Goal: Navigation & Orientation: Find specific page/section

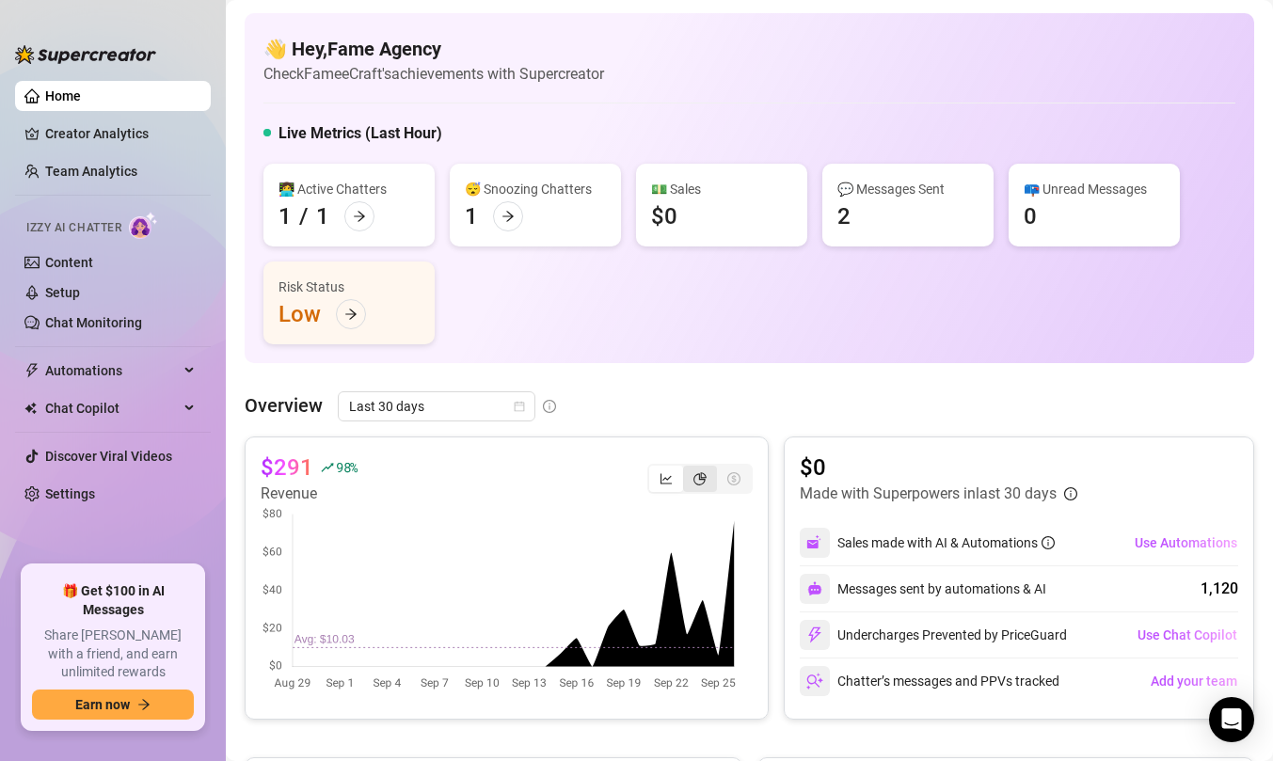
click at [693, 476] on icon "pie-chart" at bounding box center [699, 478] width 13 height 13
click at [688, 468] on input "segmented control" at bounding box center [688, 468] width 0 height 0
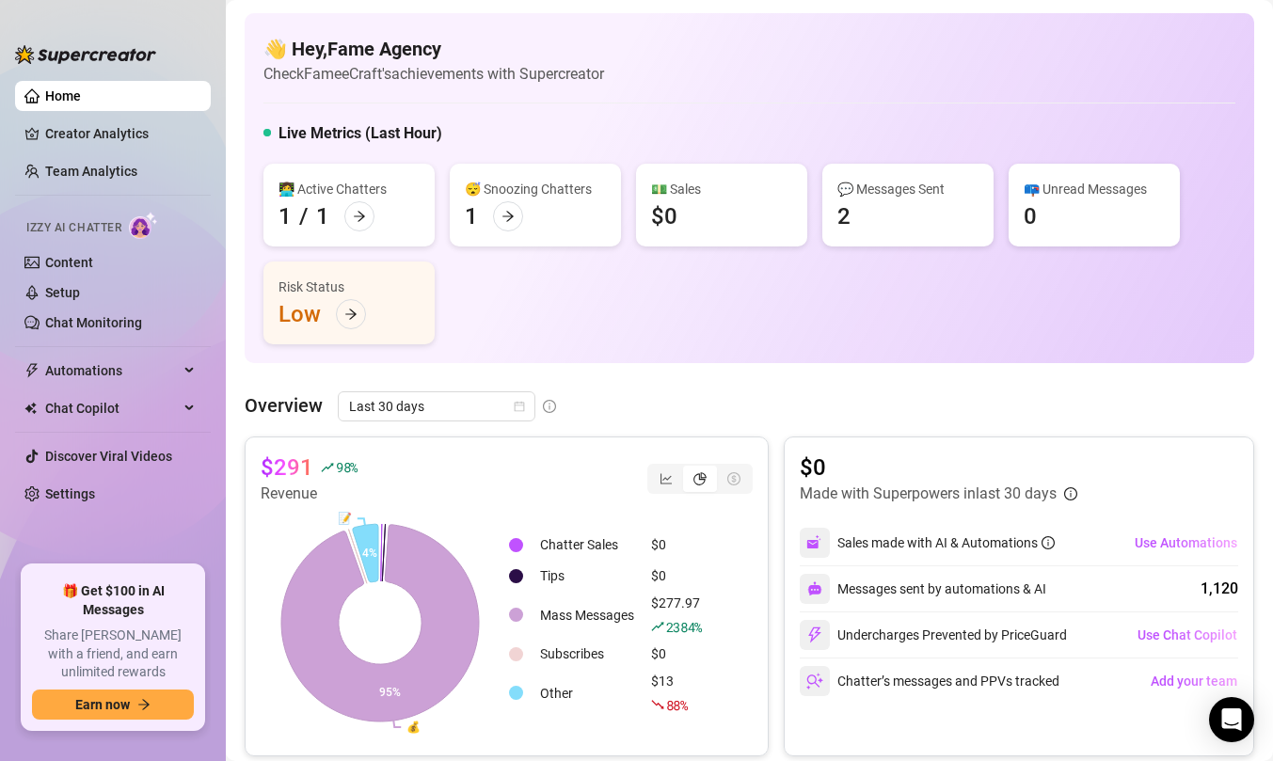
click at [683, 477] on div "segmented control" at bounding box center [700, 479] width 34 height 26
click at [688, 468] on input "segmented control" at bounding box center [688, 468] width 0 height 0
click at [660, 476] on icon "line-chart" at bounding box center [665, 478] width 11 height 10
click at [654, 468] on input "segmented control" at bounding box center [654, 468] width 0 height 0
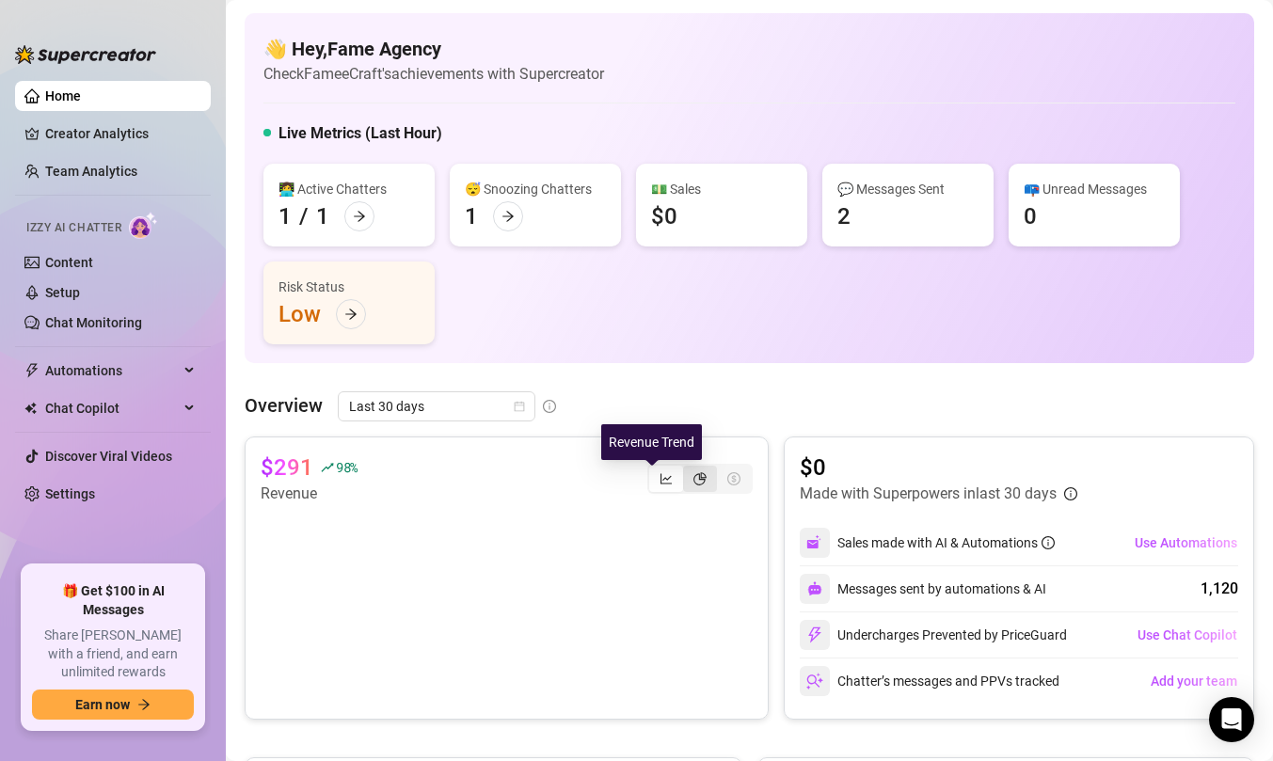
click at [683, 475] on div "segmented control" at bounding box center [700, 479] width 34 height 26
click at [688, 468] on input "segmented control" at bounding box center [688, 468] width 0 height 0
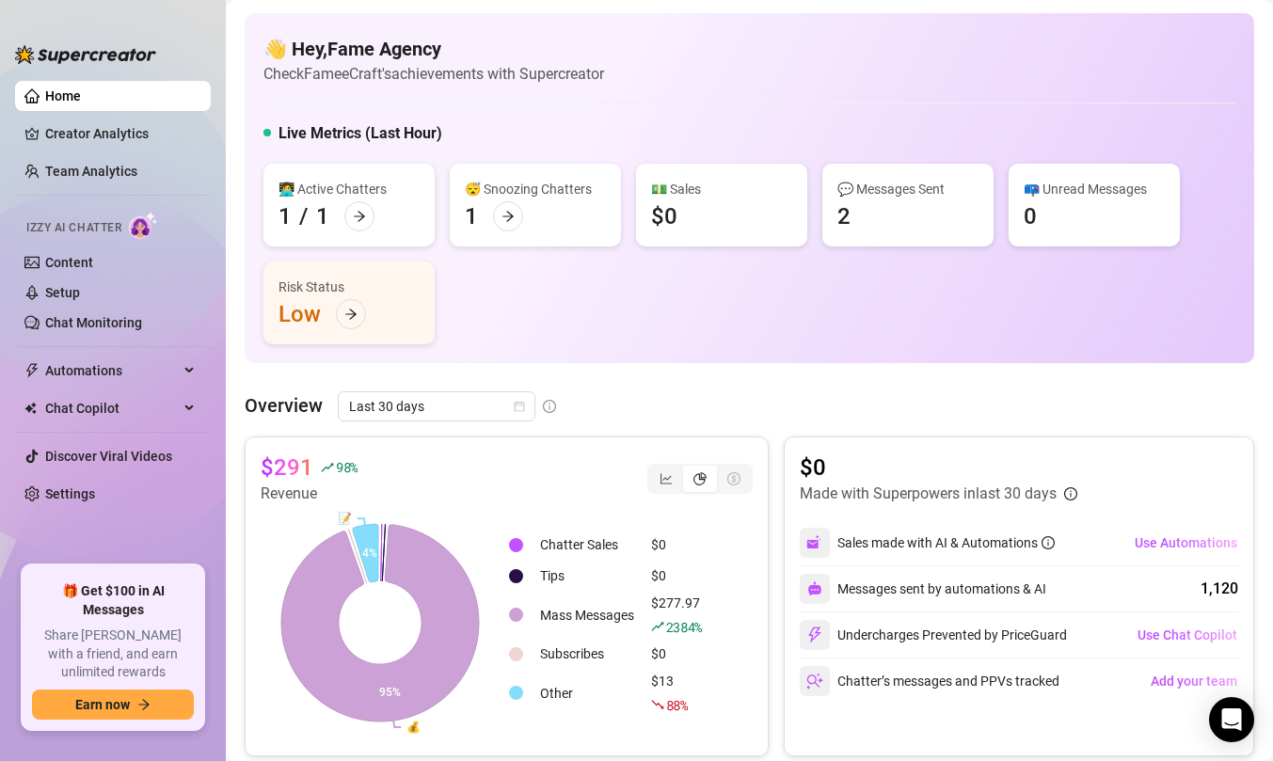
click at [683, 475] on div "segmented control" at bounding box center [700, 479] width 34 height 26
click at [688, 468] on input "segmented control" at bounding box center [688, 468] width 0 height 0
click at [693, 475] on icon "pie-chart" at bounding box center [699, 478] width 13 height 13
click at [688, 468] on input "segmented control" at bounding box center [688, 468] width 0 height 0
click at [667, 475] on div "segmented control" at bounding box center [666, 479] width 34 height 26
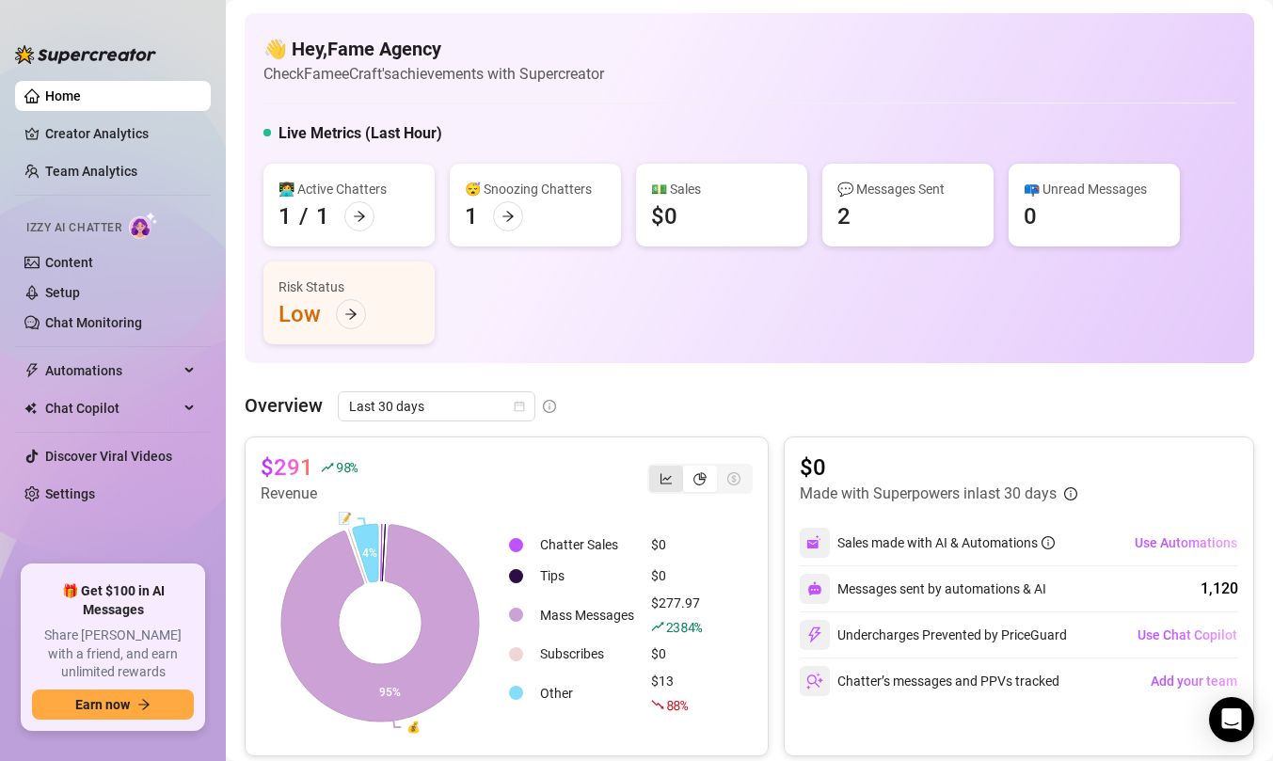
click at [654, 468] on input "segmented control" at bounding box center [654, 468] width 0 height 0
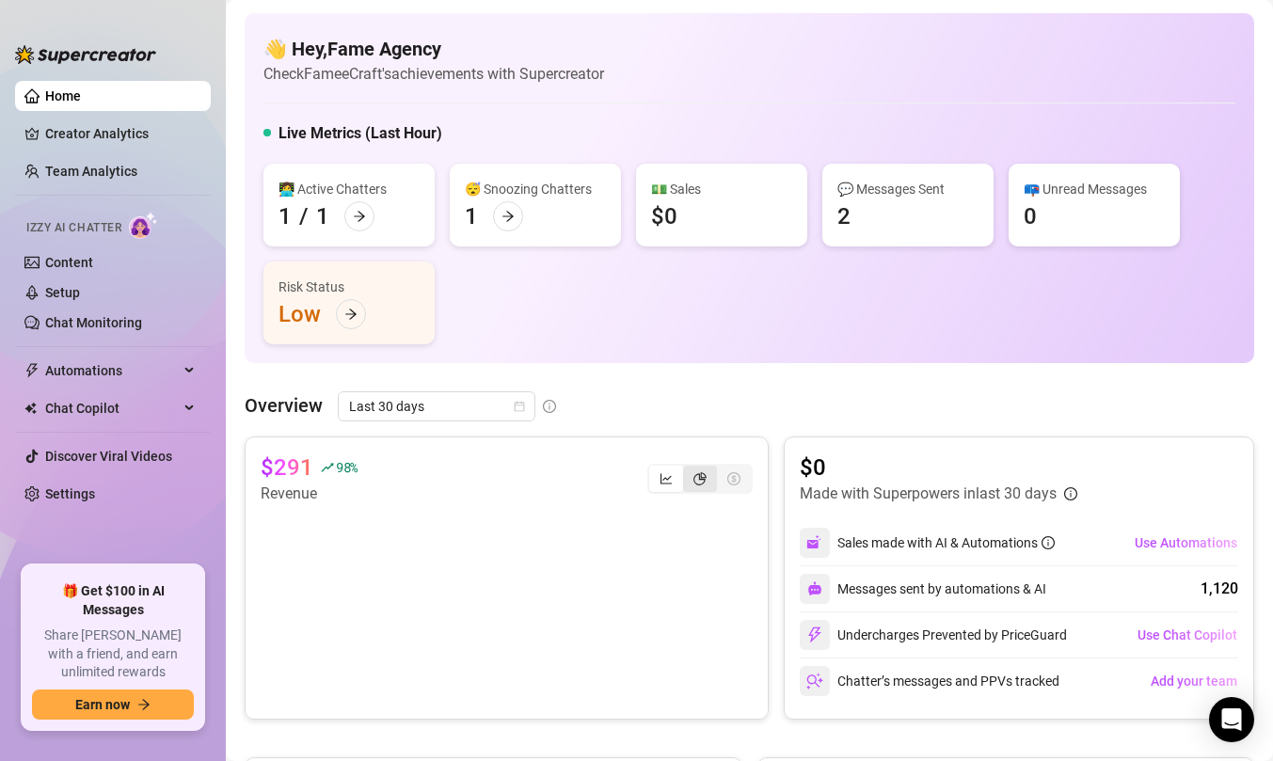
click at [693, 473] on icon "pie-chart" at bounding box center [699, 478] width 13 height 13
click at [688, 468] on input "segmented control" at bounding box center [688, 468] width 0 height 0
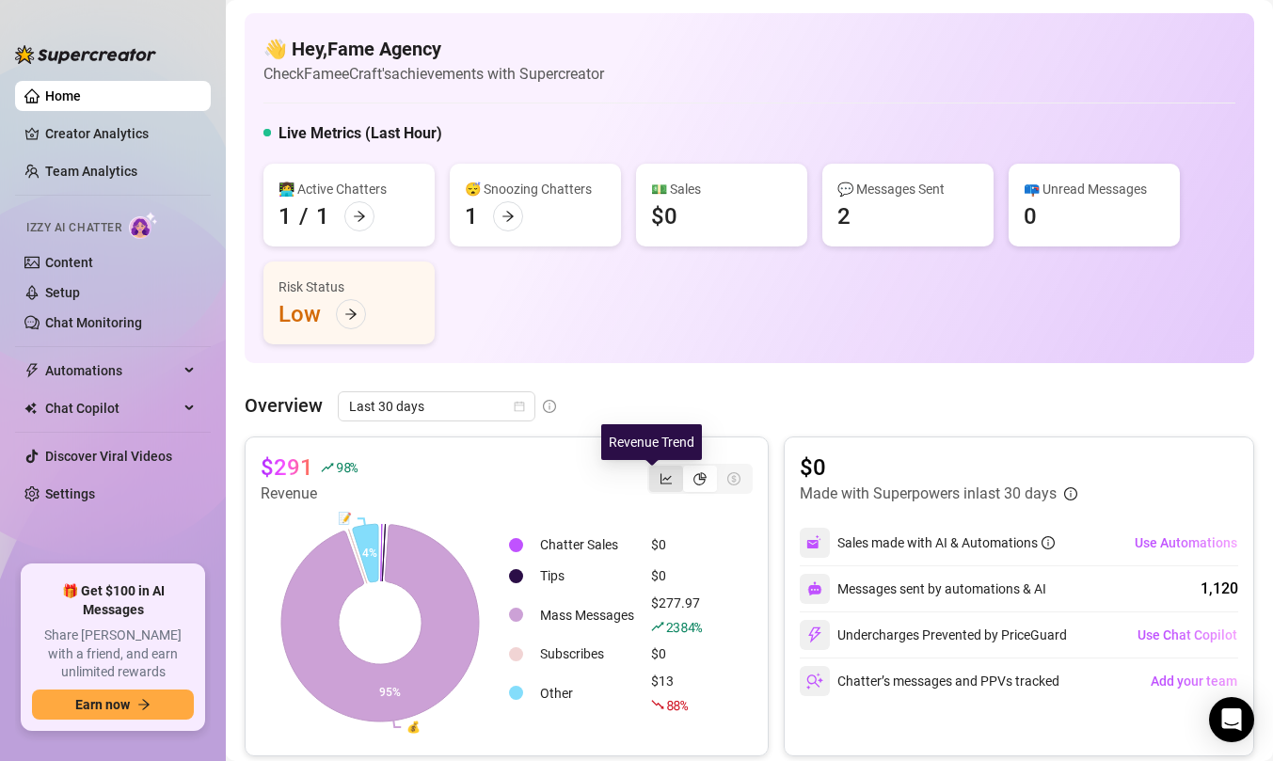
click at [659, 476] on icon "line-chart" at bounding box center [665, 478] width 13 height 13
click at [654, 468] on input "segmented control" at bounding box center [654, 468] width 0 height 0
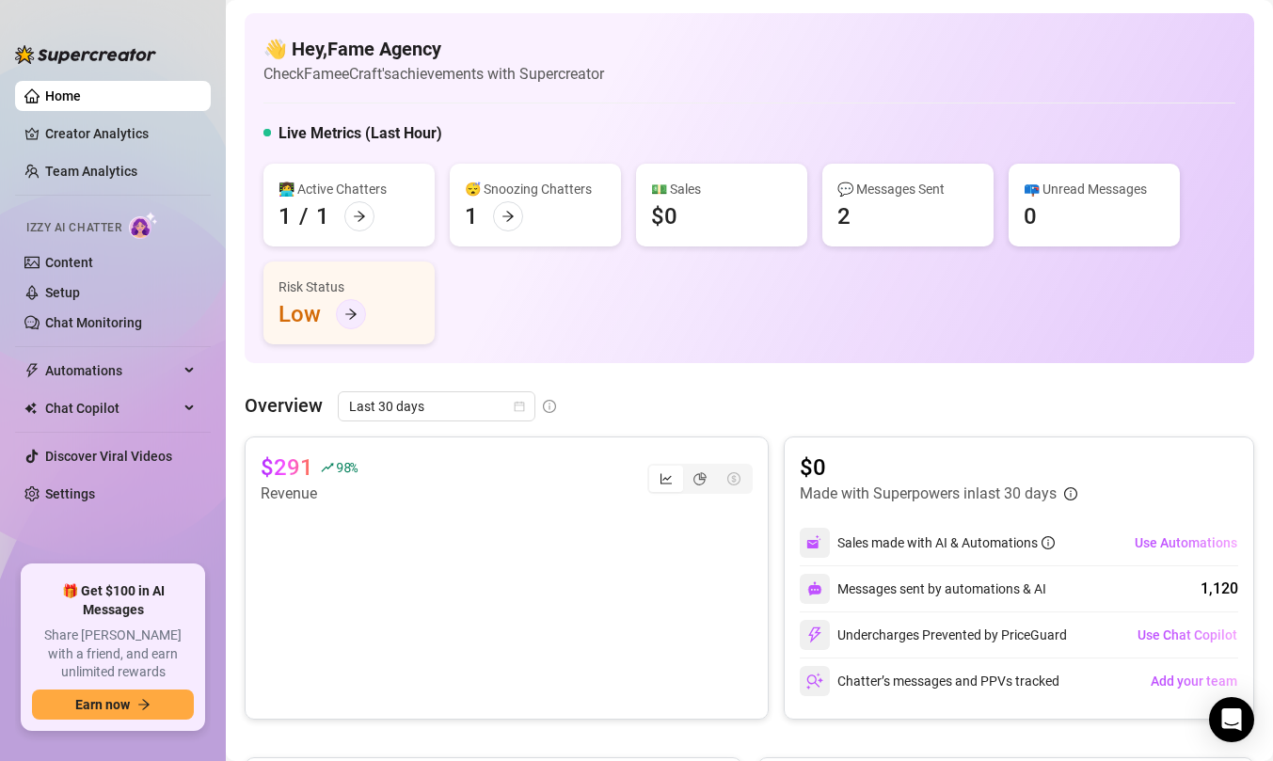
click at [354, 310] on icon "arrow-right" at bounding box center [350, 314] width 13 height 13
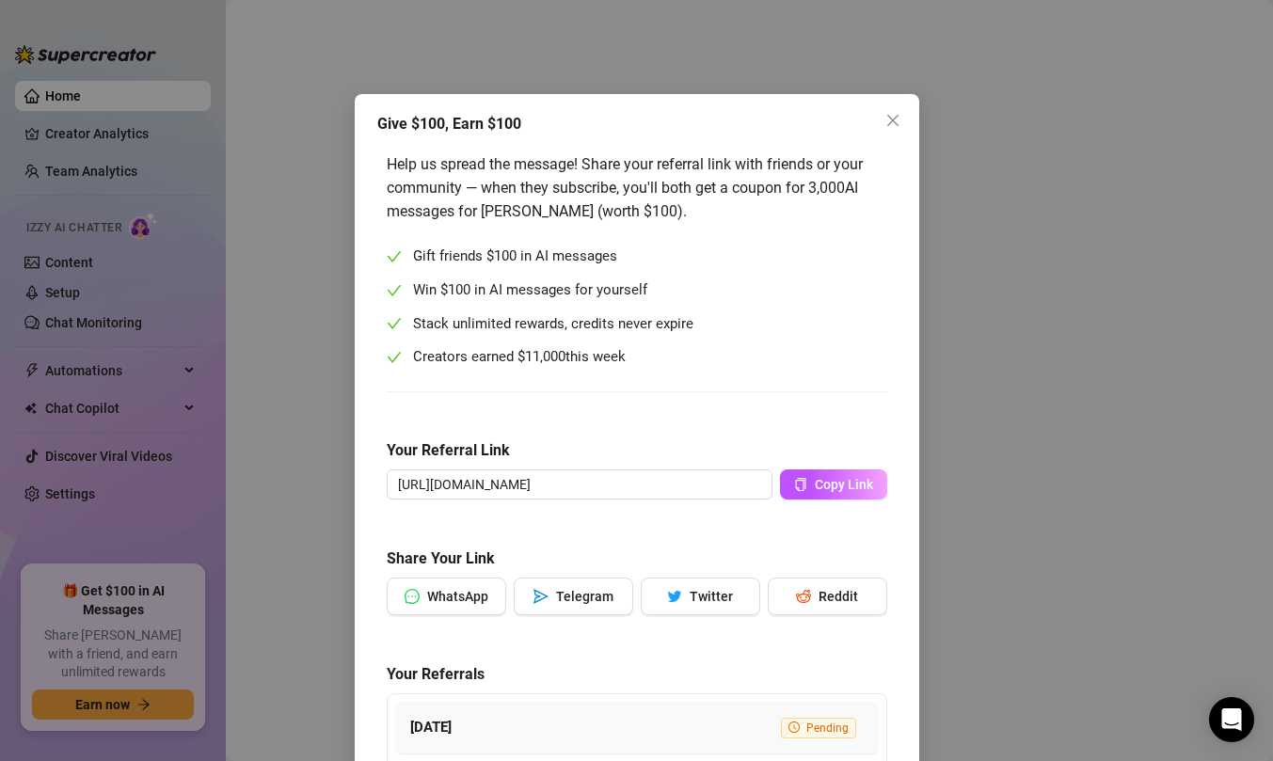
click at [875, 50] on div "Give $100, Earn $100 Help us spread the message! Share your referral link with …" at bounding box center [636, 380] width 1273 height 761
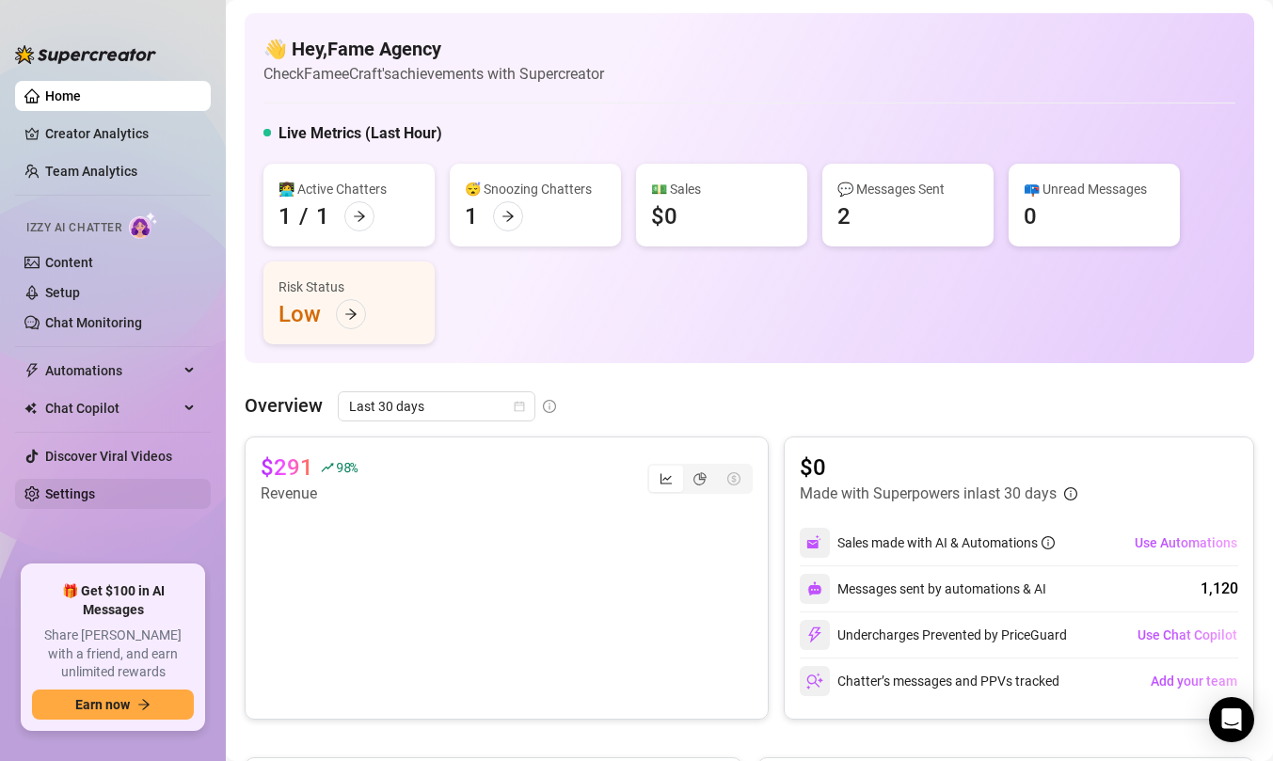
click at [95, 486] on link "Settings" at bounding box center [70, 493] width 50 height 15
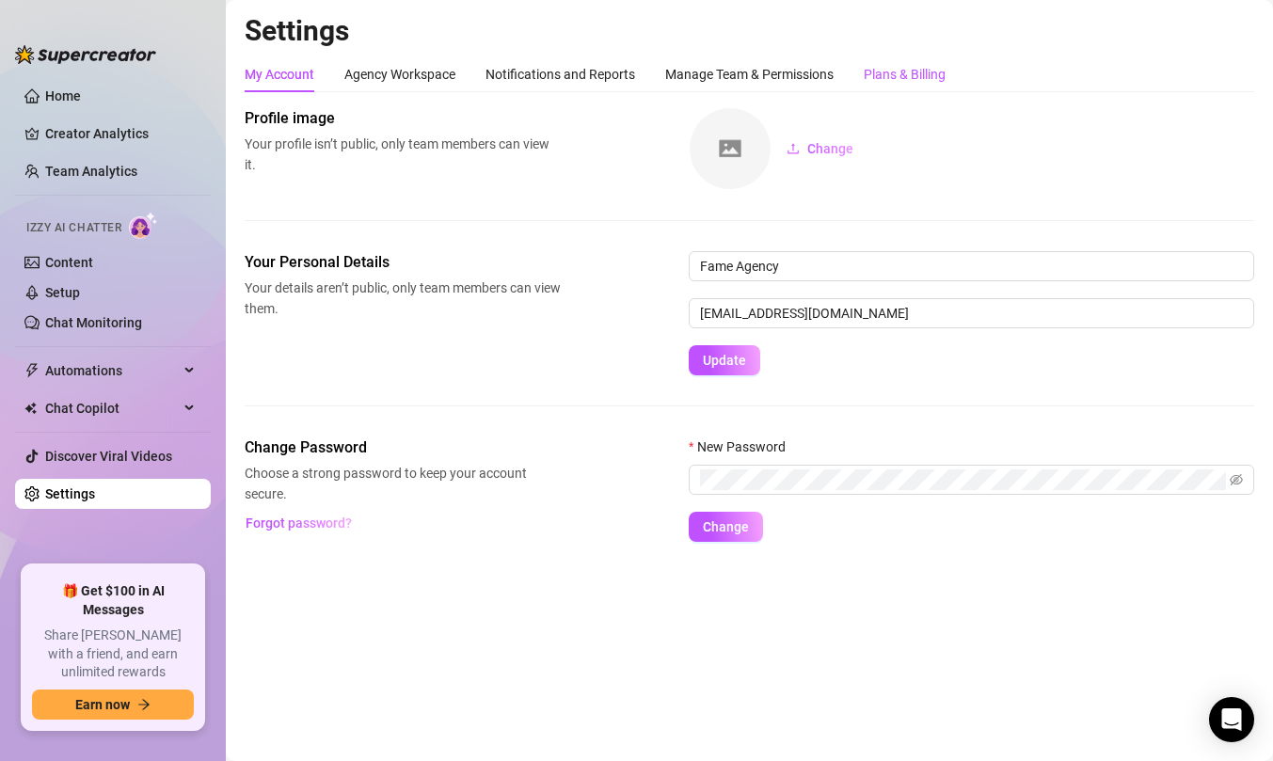
click at [896, 67] on div "Plans & Billing" at bounding box center [905, 74] width 82 height 21
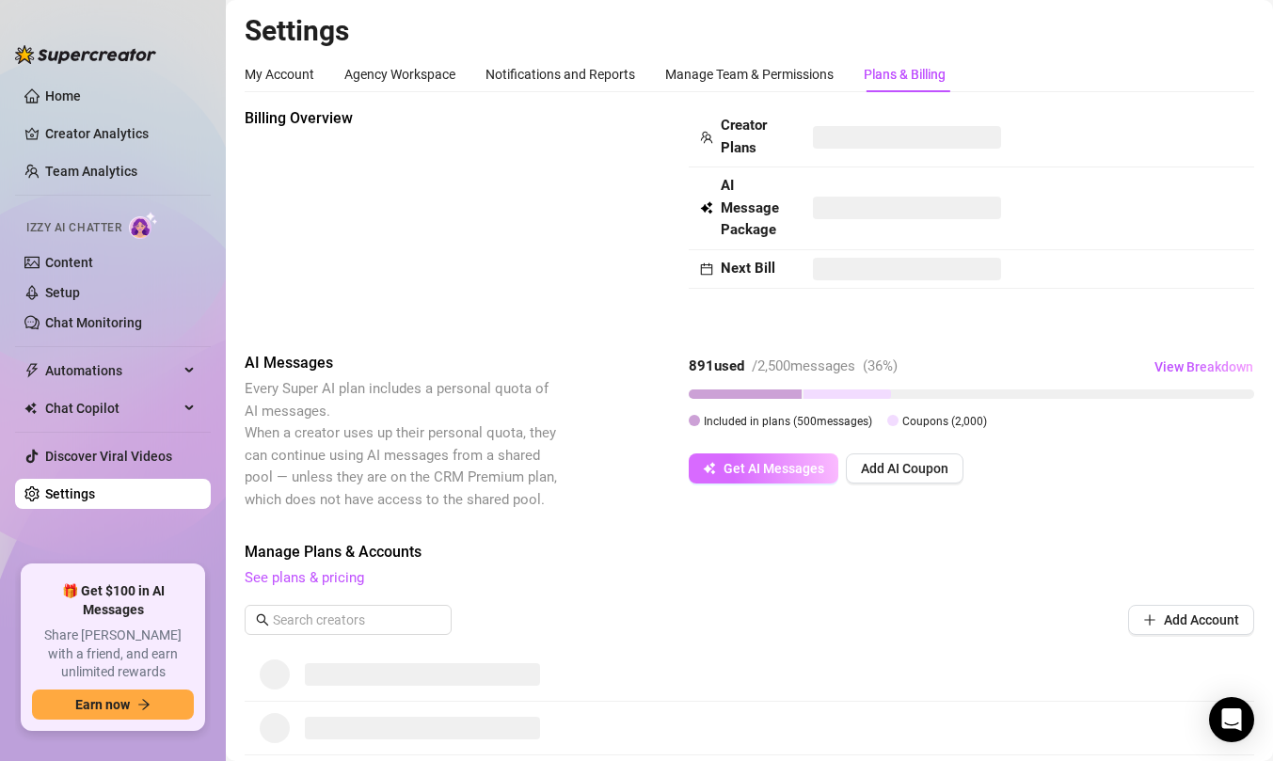
click at [708, 469] on icon "button" at bounding box center [708, 469] width 8 height 8
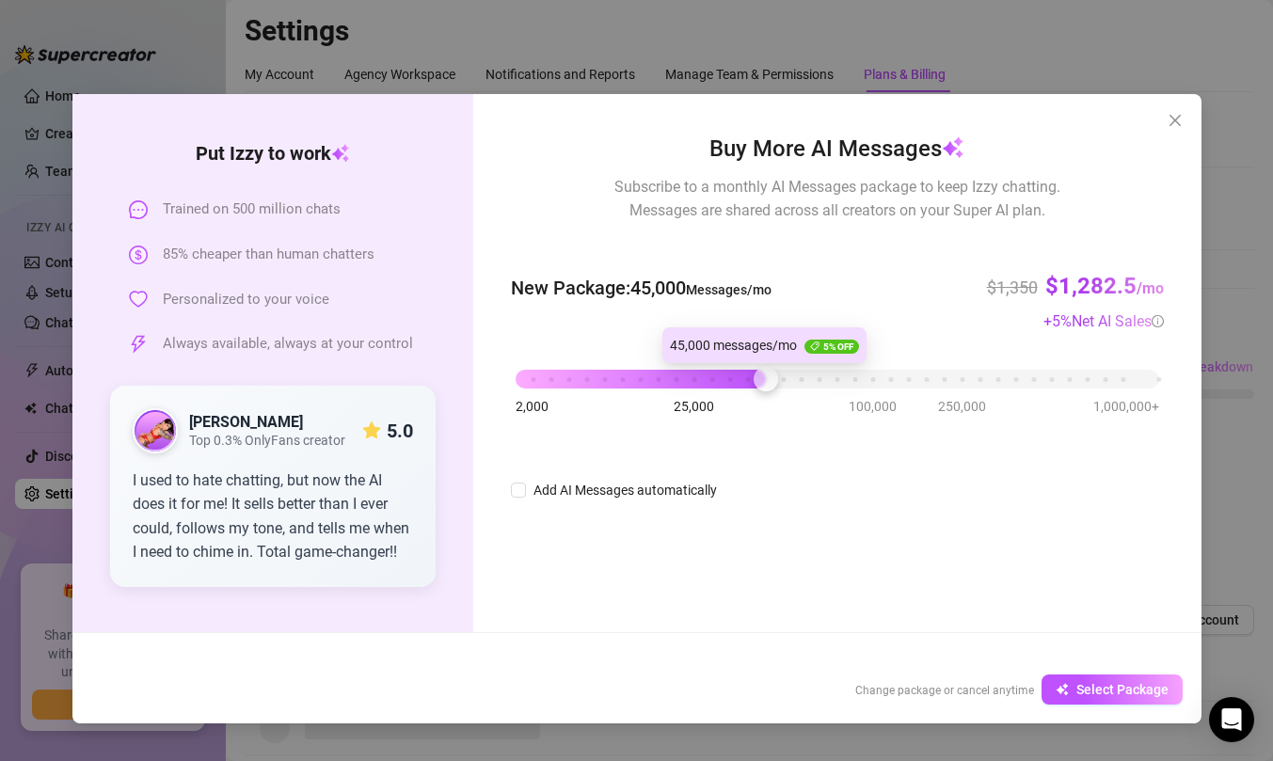
drag, startPoint x: 521, startPoint y: 384, endPoint x: 773, endPoint y: 369, distance: 252.5
click at [773, 369] on div "2,000 25,000 100,000 250,000 1,000,000+" at bounding box center [836, 371] width 642 height 11
click at [1175, 126] on icon "close" at bounding box center [1174, 120] width 15 height 15
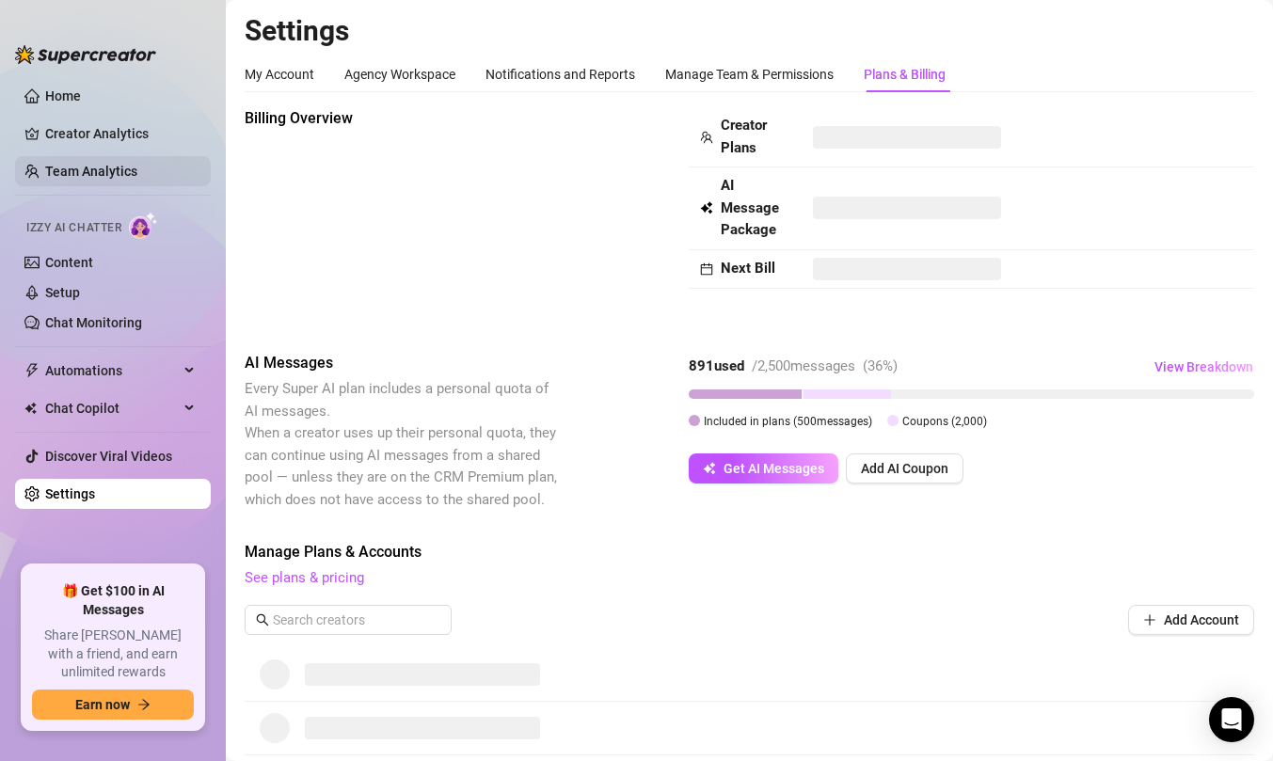
click at [137, 167] on link "Team Analytics" at bounding box center [91, 171] width 92 height 15
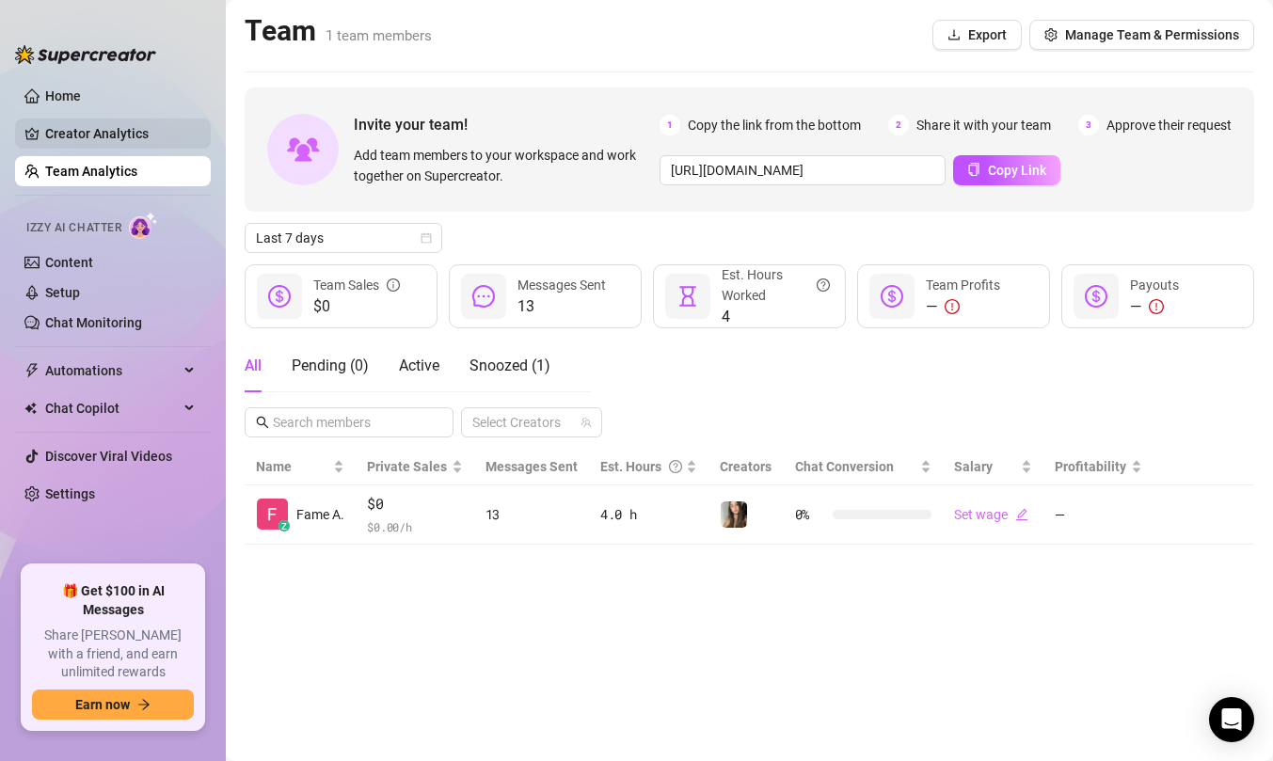
click at [130, 124] on link "Creator Analytics" at bounding box center [120, 134] width 151 height 30
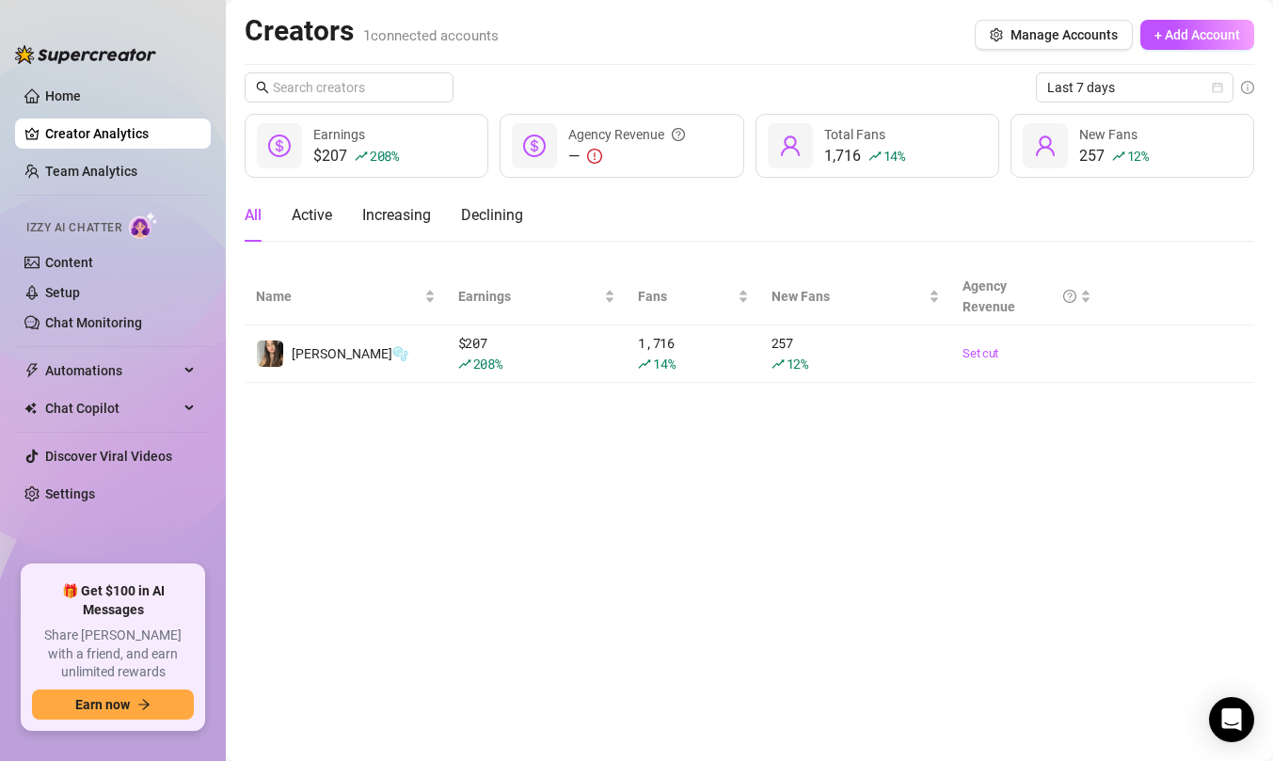
click at [84, 338] on ul "Home Creator Analytics Team Analytics Izzy AI Chatter Content Setup Chat Monito…" at bounding box center [113, 315] width 196 height 484
click at [77, 270] on link "Content" at bounding box center [69, 262] width 48 height 15
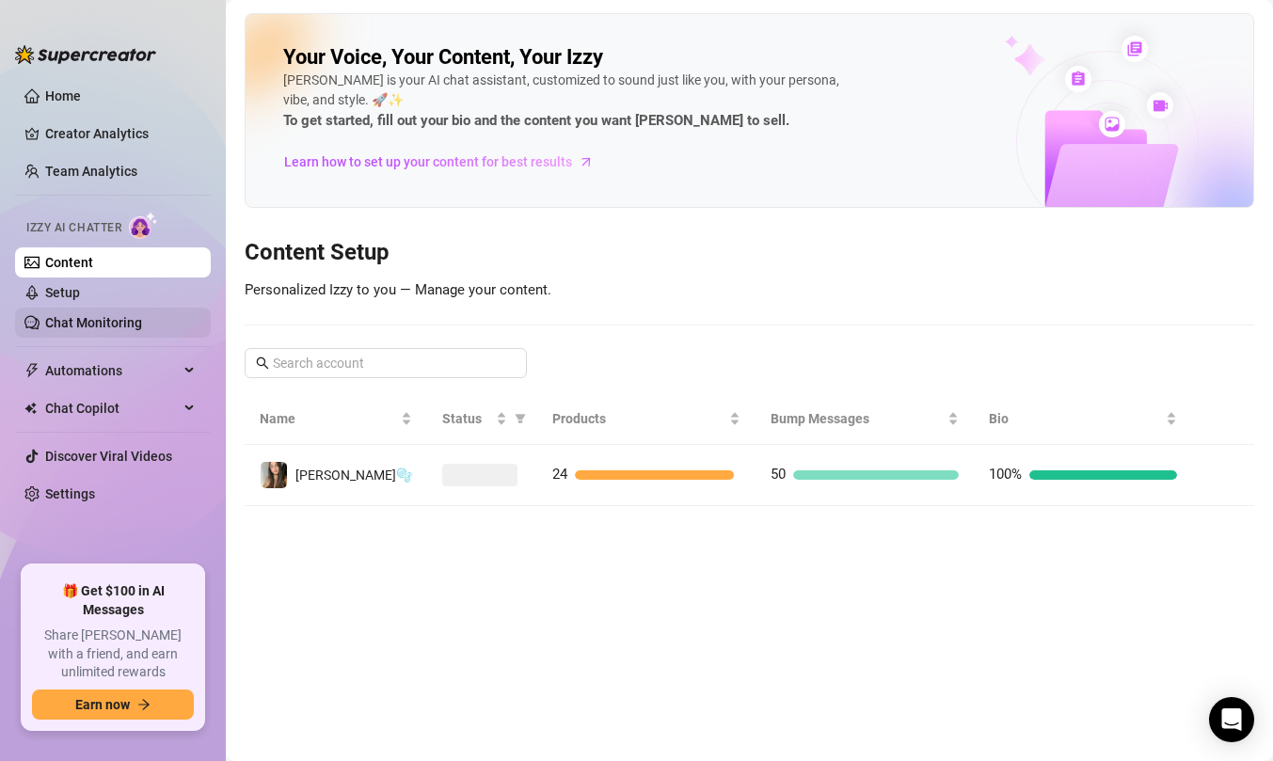
click at [83, 315] on link "Chat Monitoring" at bounding box center [93, 322] width 97 height 15
